Goal: Task Accomplishment & Management: Use online tool/utility

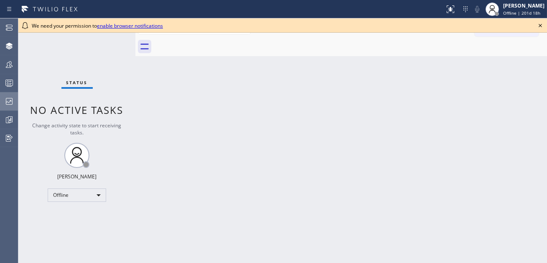
click at [8, 102] on icon at bounding box center [9, 101] width 10 height 10
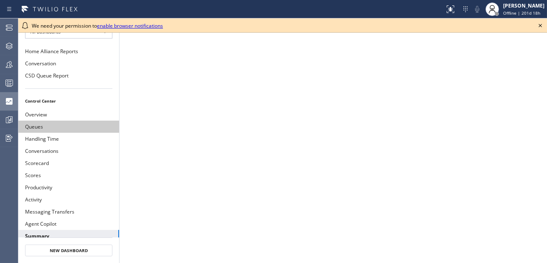
click at [69, 125] on button "Queues" at bounding box center [68, 126] width 101 height 12
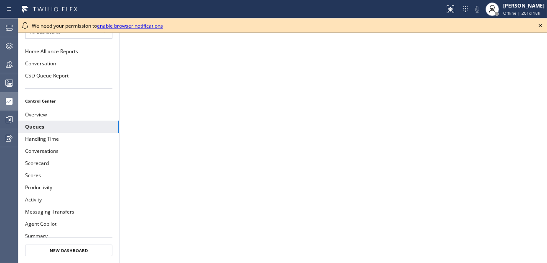
click at [541, 24] on icon at bounding box center [541, 25] width 10 height 10
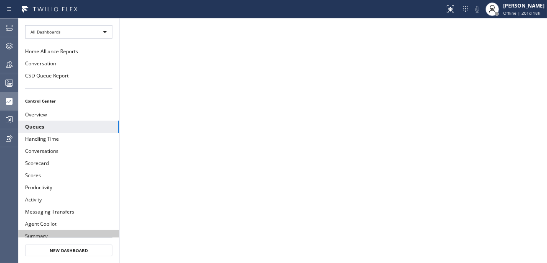
click at [69, 233] on button "Summary" at bounding box center [68, 236] width 101 height 12
